Goal: Entertainment & Leisure: Consume media (video, audio)

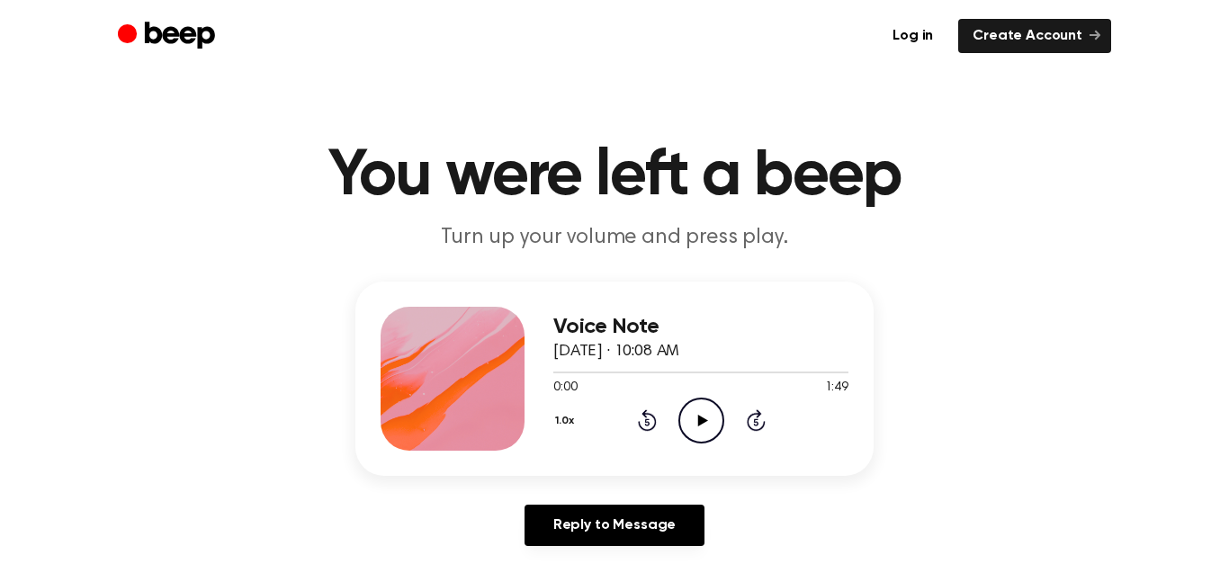
click at [710, 409] on icon "Play Audio" at bounding box center [702, 421] width 46 height 46
click at [650, 420] on icon "Rewind 5 seconds" at bounding box center [647, 420] width 20 height 23
click at [700, 421] on icon "Pause Audio" at bounding box center [702, 421] width 46 height 46
click at [693, 413] on icon "Play Audio" at bounding box center [702, 421] width 46 height 46
click at [640, 425] on icon at bounding box center [647, 420] width 19 height 22
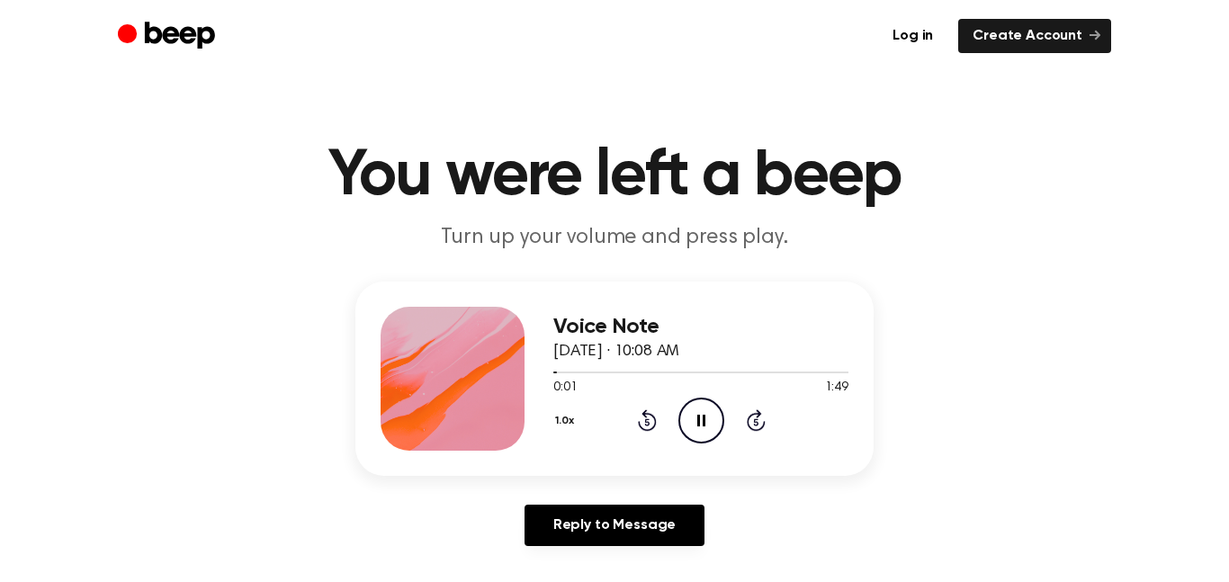
click at [687, 412] on icon "Pause Audio" at bounding box center [702, 421] width 46 height 46
click at [687, 412] on icon "Play Audio" at bounding box center [702, 421] width 46 height 46
click at [687, 412] on icon "Pause Audio" at bounding box center [702, 421] width 46 height 46
click at [706, 409] on icon "Play Audio" at bounding box center [702, 421] width 46 height 46
click at [706, 409] on icon "Pause Audio" at bounding box center [702, 421] width 46 height 46
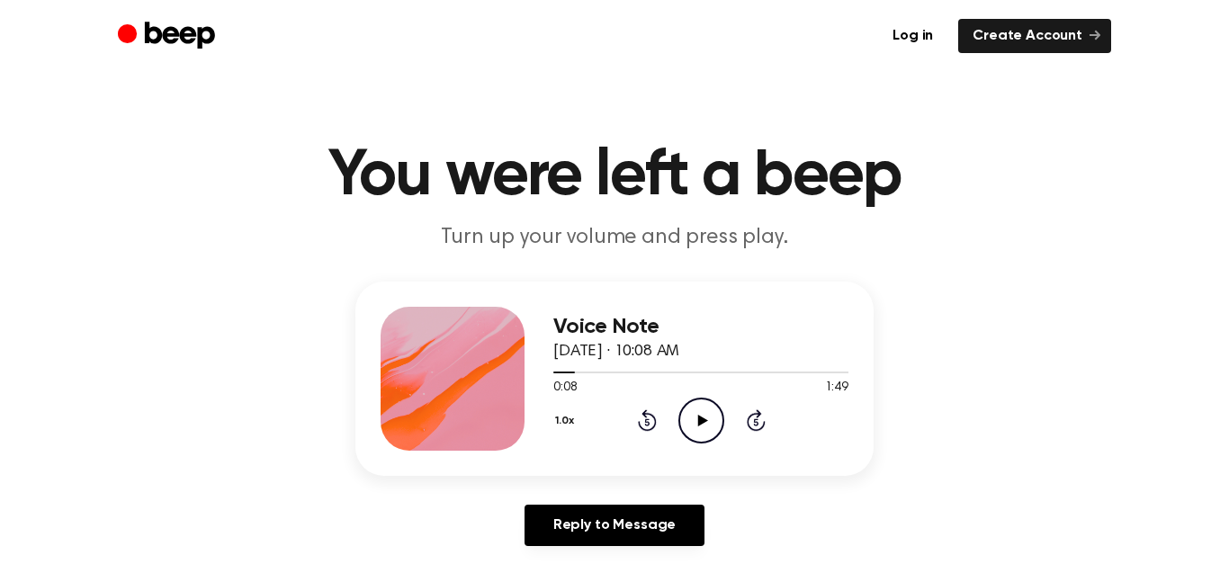
click at [714, 423] on icon "Play Audio" at bounding box center [702, 421] width 46 height 46
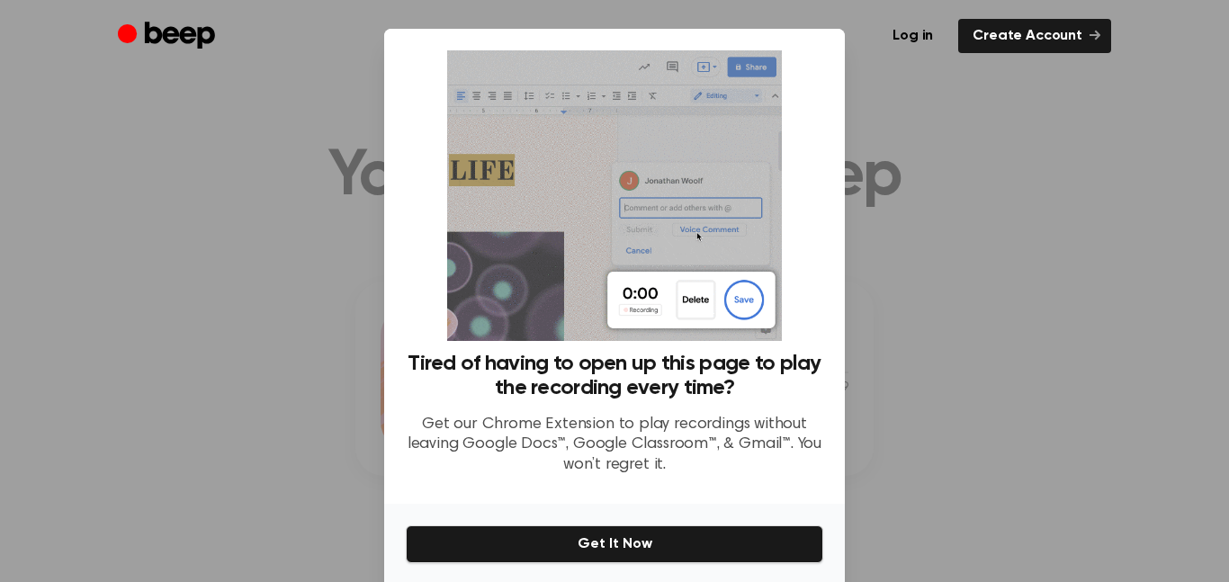
click at [974, 421] on div at bounding box center [614, 291] width 1229 height 582
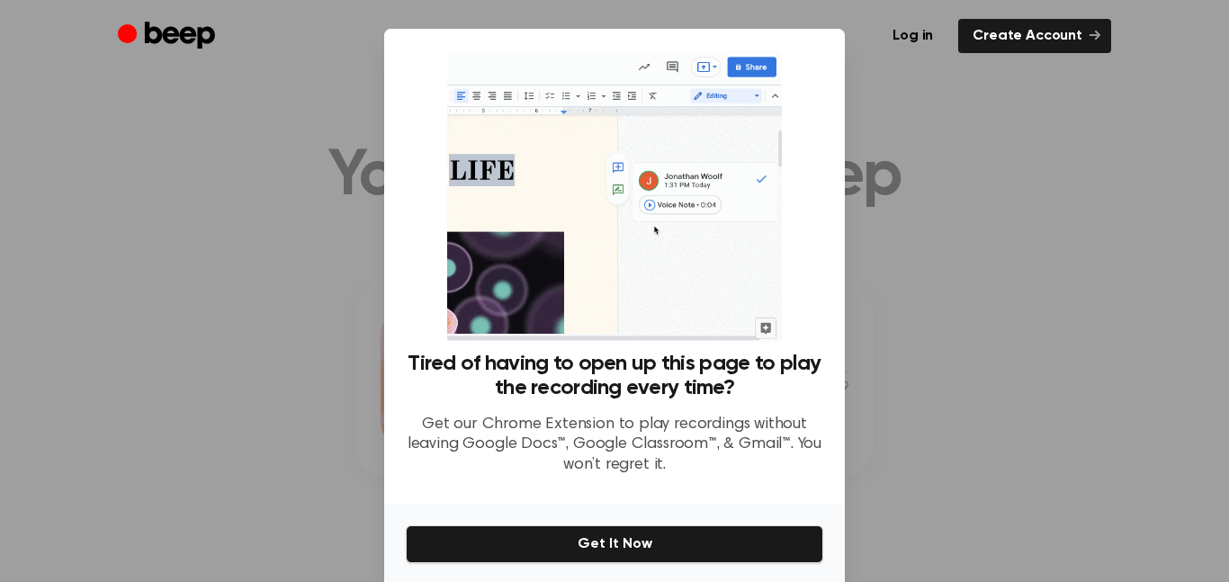
click at [968, 349] on div at bounding box center [614, 291] width 1229 height 582
click at [868, 36] on ul "Log in Create Account" at bounding box center [672, 36] width 877 height 34
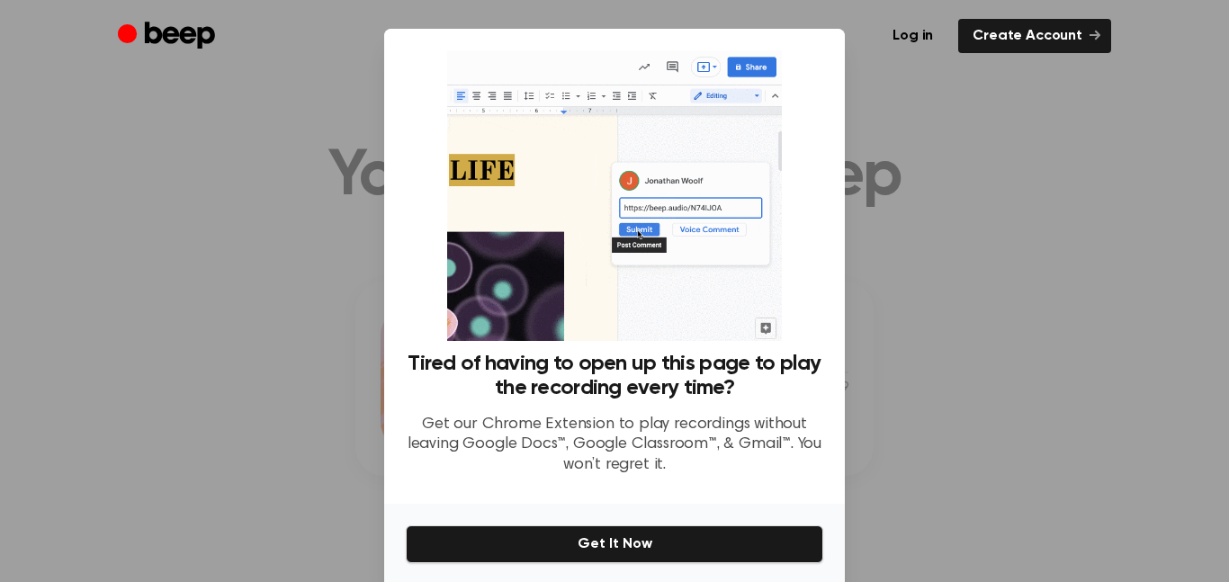
click at [154, 517] on div at bounding box center [614, 291] width 1229 height 582
click at [879, 59] on div "Log in Create Account" at bounding box center [615, 36] width 994 height 72
click at [871, 315] on div at bounding box center [614, 291] width 1229 height 582
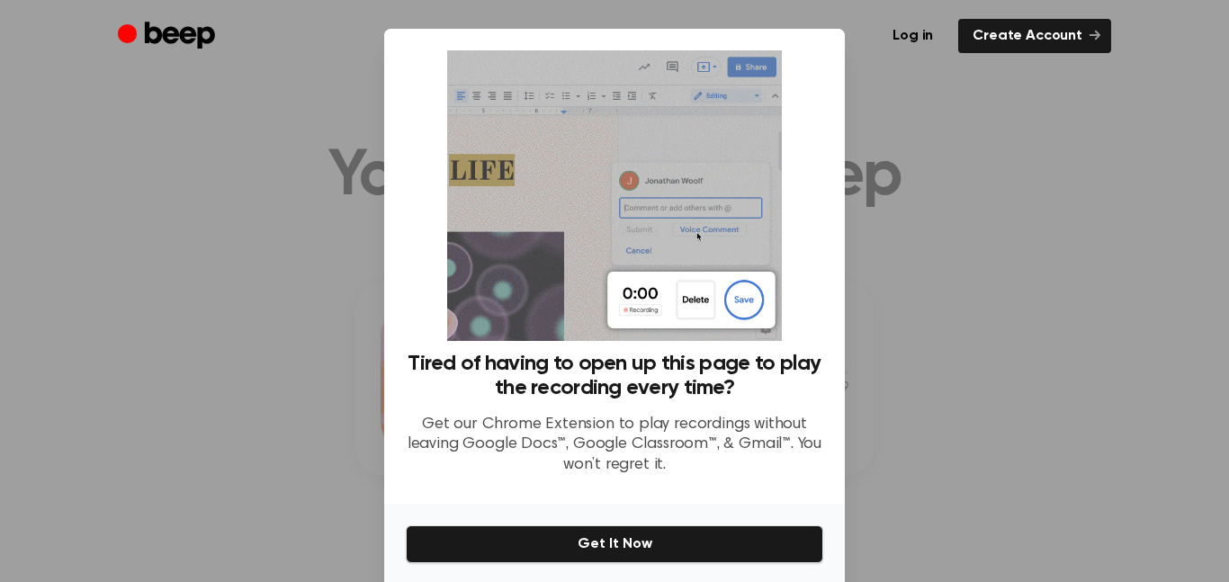
click at [793, 424] on p "Get our Chrome Extension to play recordings without leaving Google Docs™, Googl…" at bounding box center [615, 445] width 418 height 61
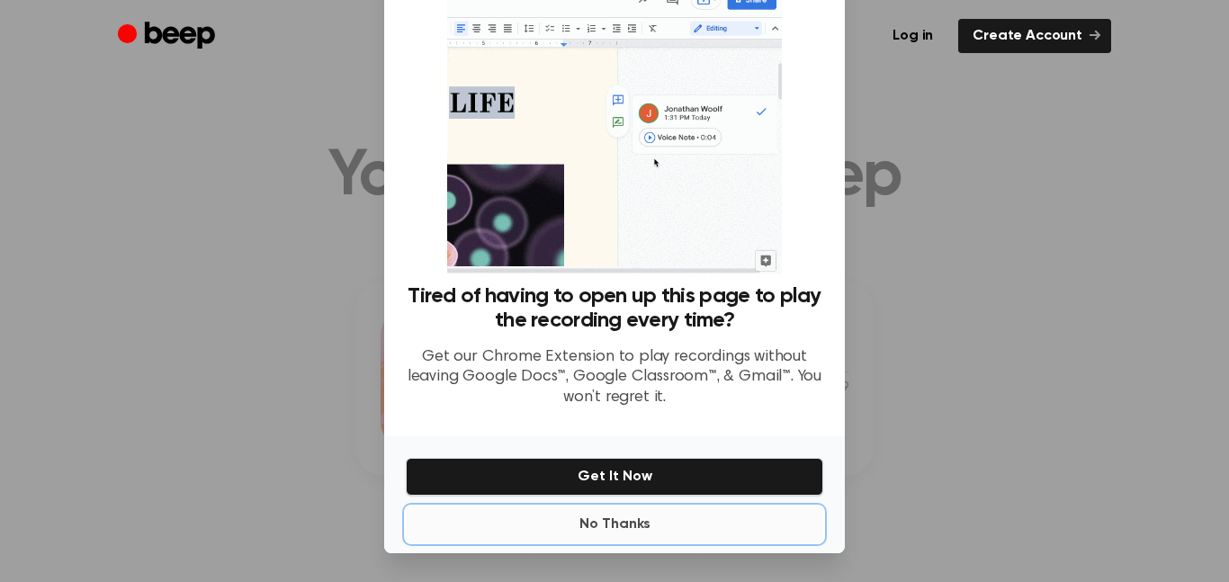
click at [622, 523] on button "No Thanks" at bounding box center [615, 525] width 418 height 36
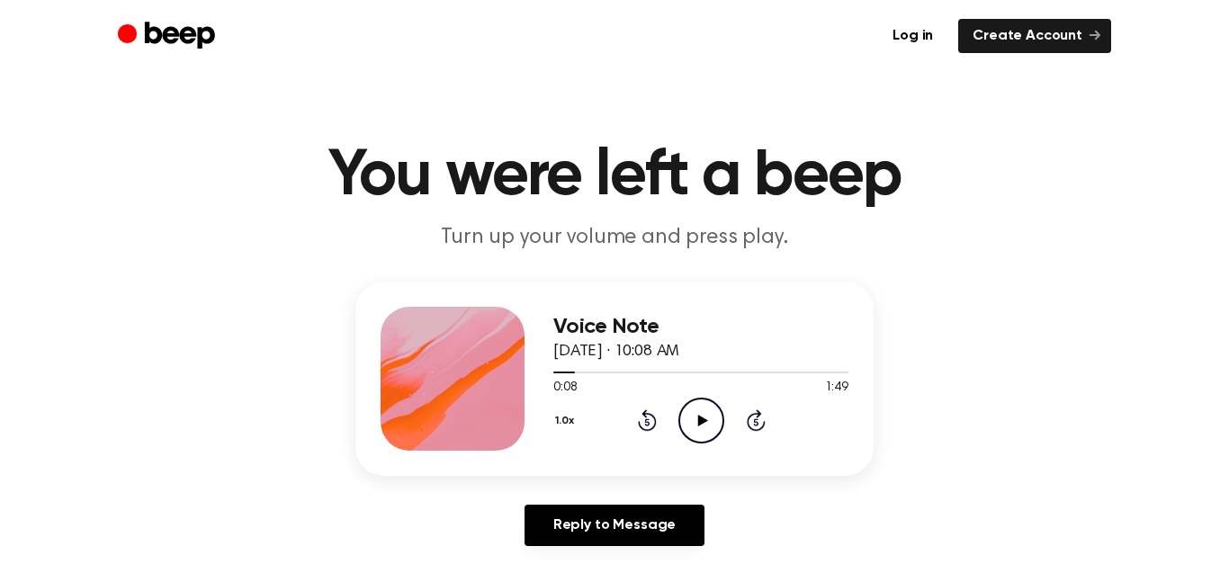
click at [701, 412] on icon "Play Audio" at bounding box center [702, 421] width 46 height 46
click at [715, 429] on icon "Pause Audio" at bounding box center [702, 421] width 46 height 46
click at [697, 406] on icon "Play Audio" at bounding box center [702, 421] width 46 height 46
click at [697, 406] on icon "Pause Audio" at bounding box center [702, 421] width 46 height 46
click at [699, 431] on icon "Play Audio" at bounding box center [702, 421] width 46 height 46
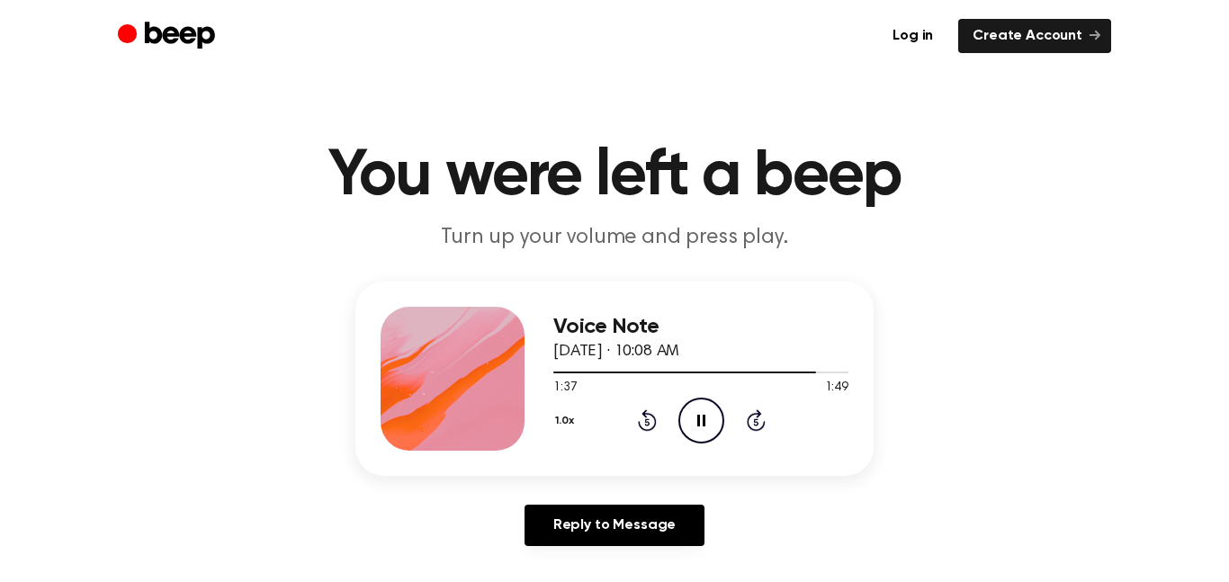
click at [699, 431] on icon "Pause Audio" at bounding box center [702, 421] width 46 height 46
click at [658, 427] on div "1.0x Rewind 5 seconds Play Audio Skip 5 seconds" at bounding box center [700, 421] width 295 height 46
click at [652, 427] on icon at bounding box center [647, 420] width 19 height 22
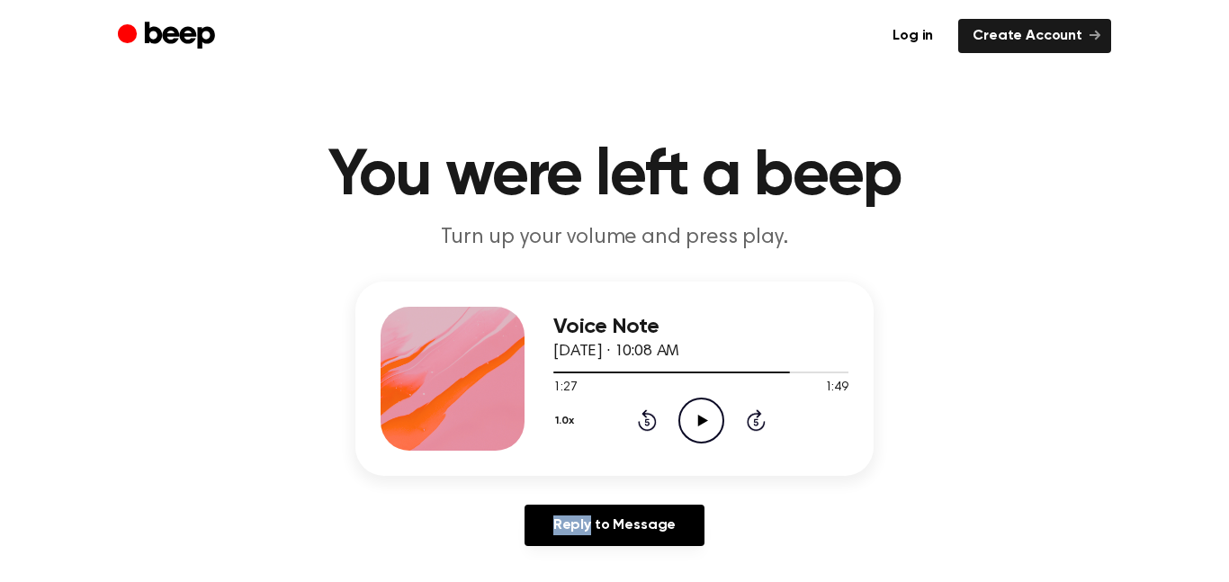
click at [652, 427] on icon at bounding box center [647, 420] width 19 height 22
click at [687, 431] on icon "Play Audio" at bounding box center [702, 421] width 46 height 46
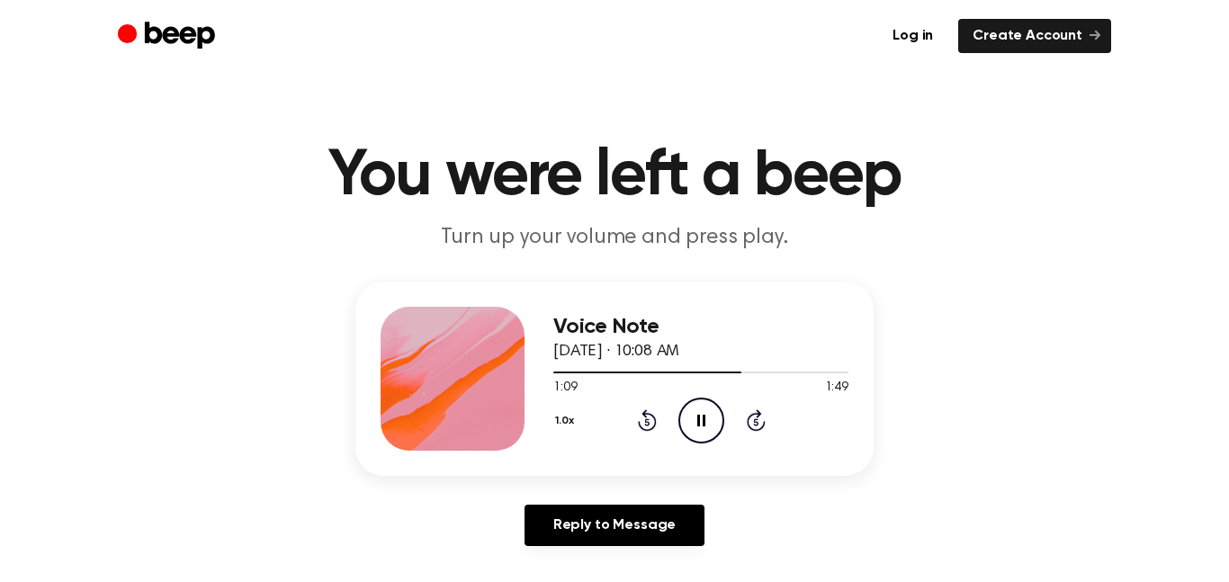
click at [647, 431] on icon "Rewind 5 seconds" at bounding box center [647, 420] width 20 height 23
click at [651, 427] on icon "Rewind 5 seconds" at bounding box center [647, 420] width 20 height 23
click at [656, 418] on div "1.0x Rewind 5 seconds Play Audio Skip 5 seconds" at bounding box center [700, 421] width 295 height 46
click at [656, 423] on icon at bounding box center [647, 420] width 19 height 22
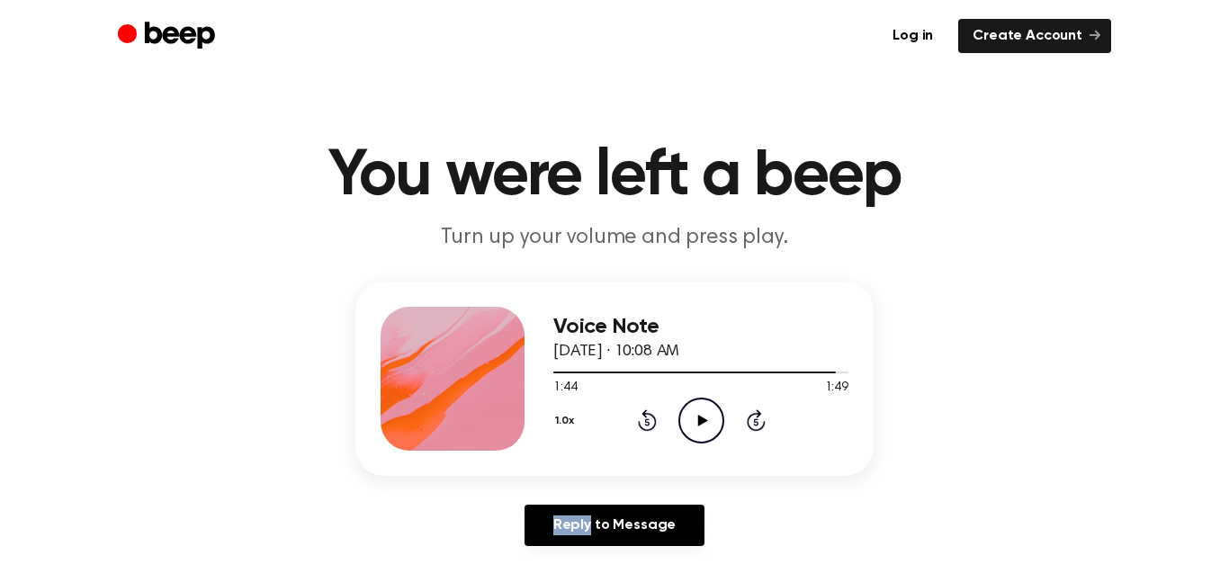
click at [656, 423] on icon at bounding box center [647, 420] width 19 height 22
click at [700, 428] on icon "Play Audio" at bounding box center [702, 421] width 46 height 46
click at [644, 422] on icon "Rewind 5 seconds" at bounding box center [647, 420] width 20 height 23
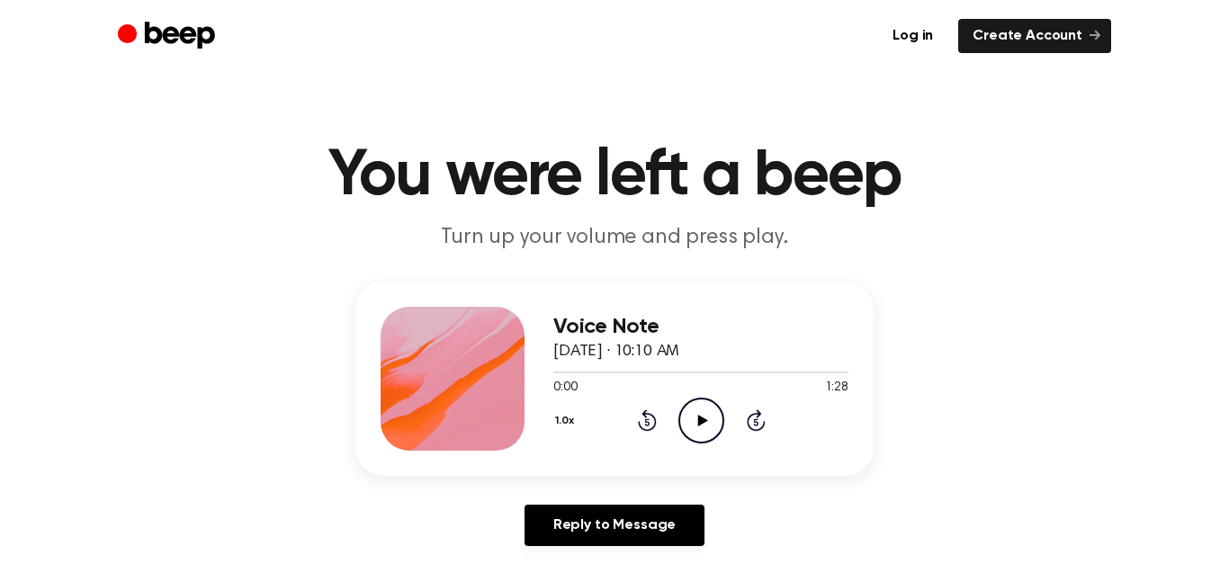
click at [706, 419] on icon at bounding box center [702, 421] width 10 height 12
click at [666, 413] on div "1.0x Rewind 5 seconds Pause Audio Skip 5 seconds" at bounding box center [700, 421] width 295 height 46
click at [650, 418] on icon "Rewind 5 seconds" at bounding box center [647, 420] width 20 height 23
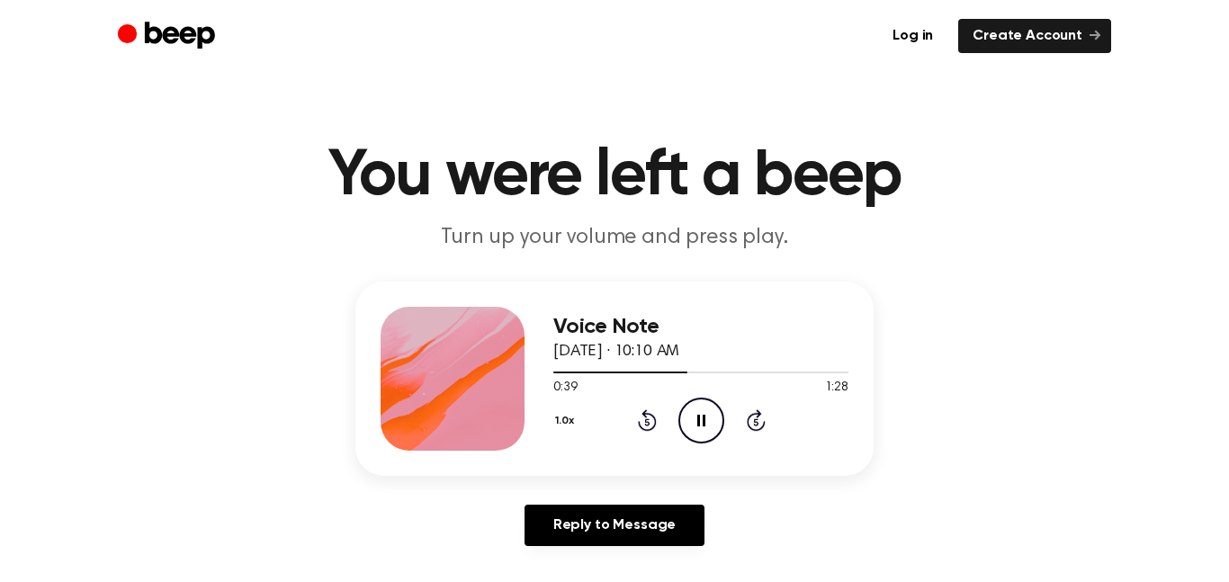
click at [650, 418] on icon "Rewind 5 seconds" at bounding box center [647, 420] width 20 height 23
click at [687, 426] on icon "Play Audio" at bounding box center [702, 421] width 46 height 46
